Goal: Information Seeking & Learning: Stay updated

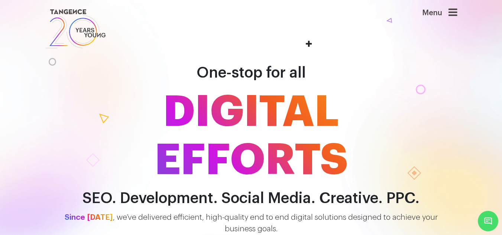
click at [456, 14] on icon at bounding box center [452, 12] width 9 height 10
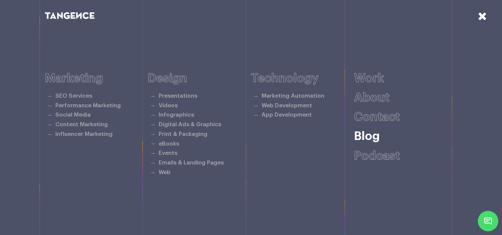
click at [363, 132] on link "Blog" at bounding box center [367, 136] width 26 height 12
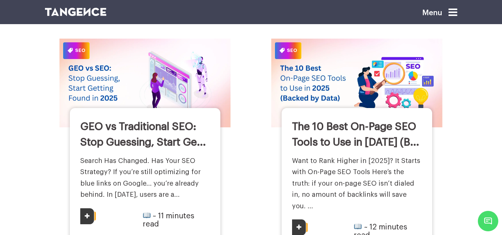
scroll to position [600, 0]
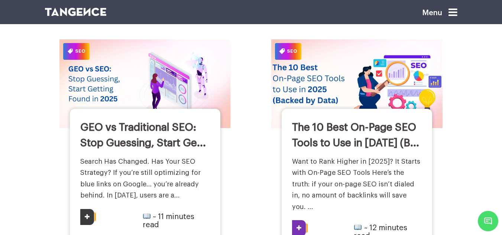
click at [298, 225] on icon at bounding box center [298, 228] width 5 height 6
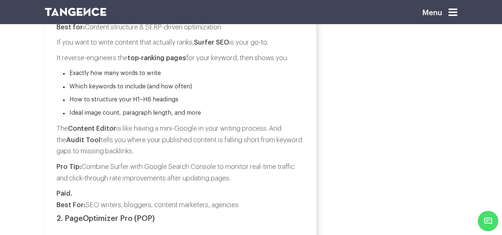
scroll to position [1602, 0]
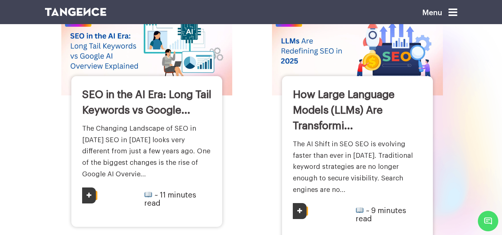
scroll to position [100, 0]
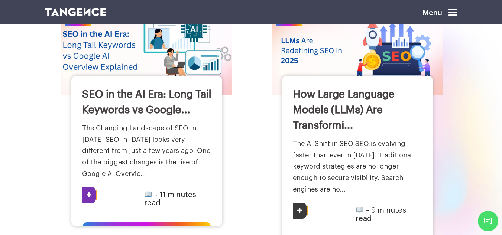
click at [159, 92] on link "SEO in the AI Era: Long Tail Keywords vs Google..." at bounding box center [146, 102] width 129 height 26
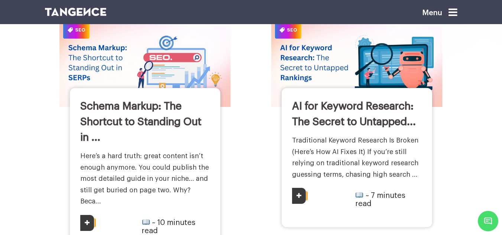
scroll to position [355, 0]
